Goal: Transaction & Acquisition: Purchase product/service

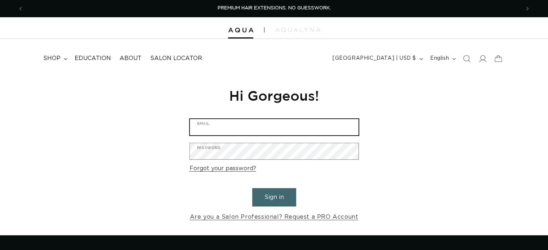
type input "societysaloncontact@gmail.com"
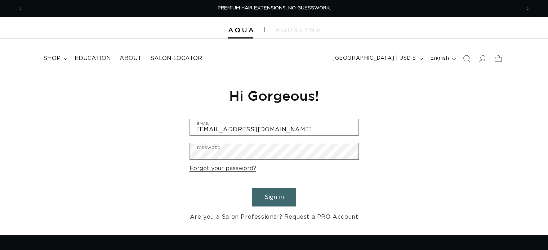
click at [272, 193] on button "Sign in" at bounding box center [274, 197] width 44 height 18
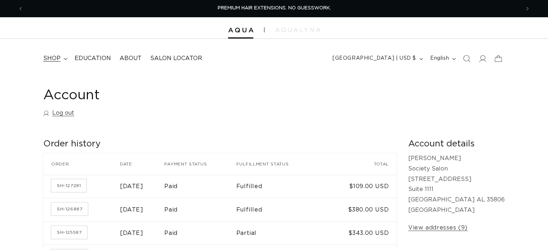
click at [63, 57] on summary "shop" at bounding box center [54, 58] width 31 height 16
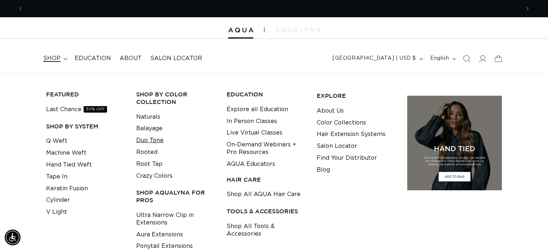
scroll to position [0, 497]
click at [49, 142] on link "Q Weft" at bounding box center [56, 141] width 21 height 12
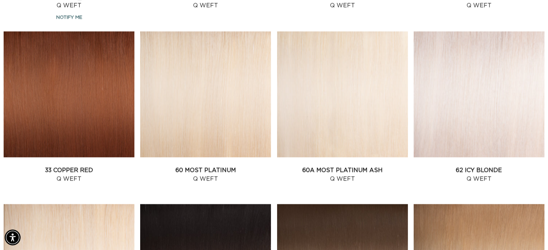
scroll to position [783, 0]
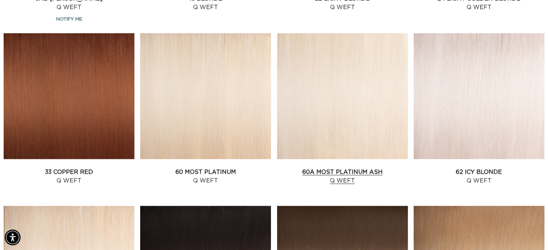
click at [341, 168] on link "60A Most Platinum Ash Q Weft" at bounding box center [342, 176] width 131 height 17
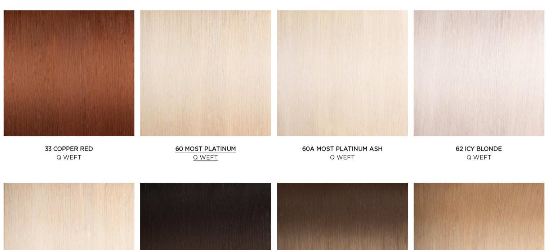
click at [218, 145] on link "60 Most Platinum Q Weft" at bounding box center [205, 153] width 131 height 17
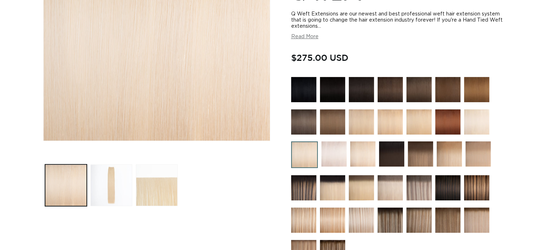
click at [374, 174] on div at bounding box center [398, 173] width 214 height 192
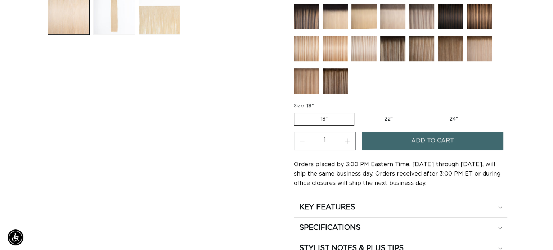
scroll to position [310, 0]
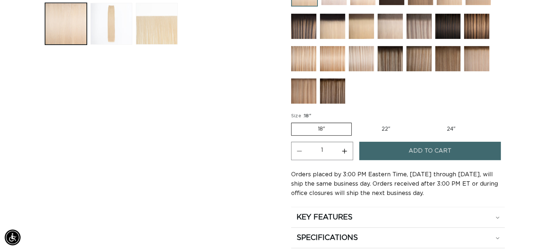
click at [345, 148] on button "Increase quantity for 60 Most Platinum - Q Weft" at bounding box center [344, 151] width 16 height 18
type input "2"
click at [401, 155] on button "Add to cart" at bounding box center [430, 151] width 142 height 18
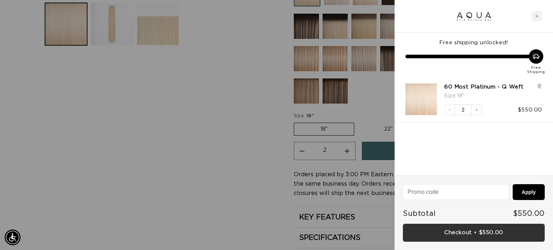
scroll to position [0, 0]
click at [463, 238] on link "Checkout • $550.00" at bounding box center [474, 233] width 142 height 18
